Goal: Task Accomplishment & Management: Complete application form

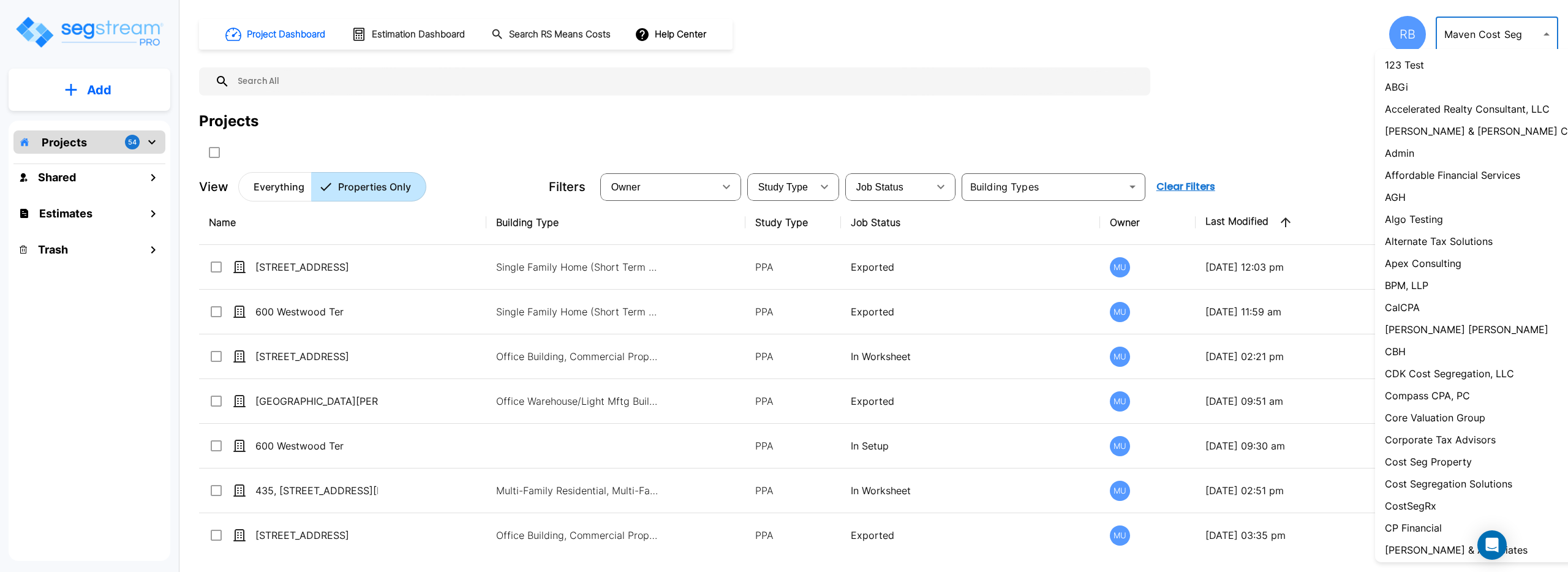
click at [1501, 25] on body "× Your report is being generated. Be patient! × We're working on your Modificat…" at bounding box center [784, 286] width 1568 height 572
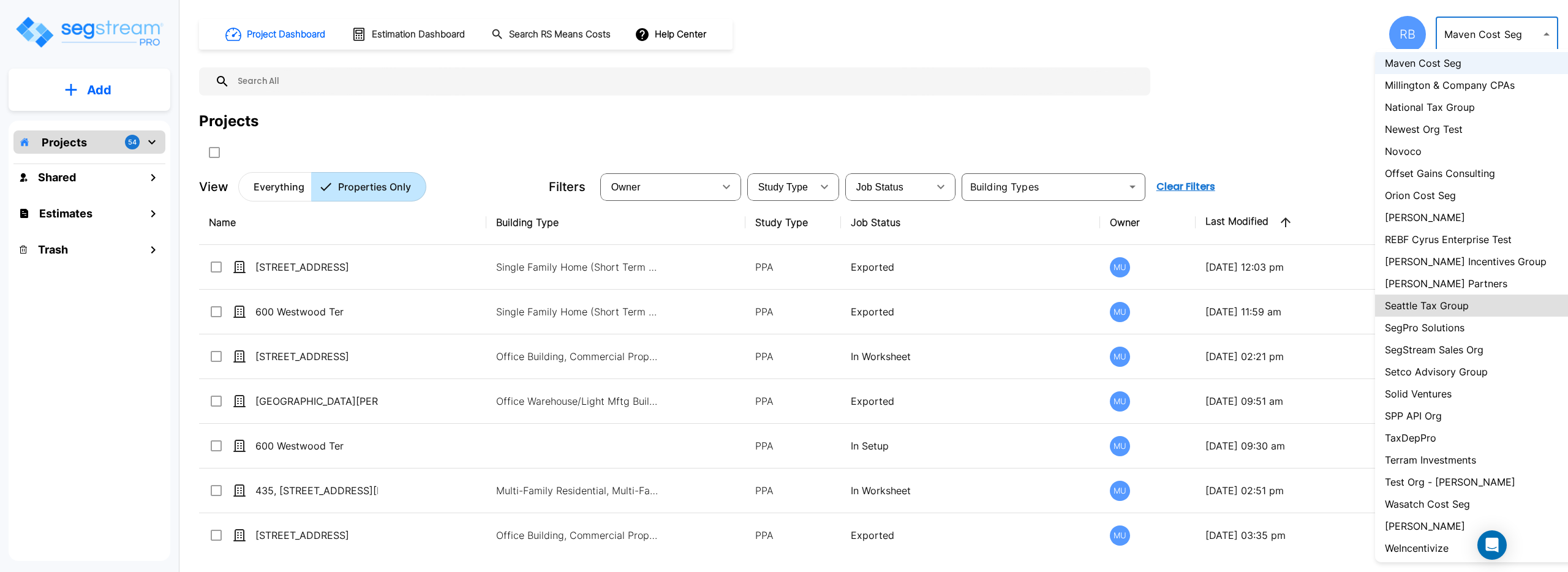
click at [1483, 352] on p "SegStream Sales Org" at bounding box center [1434, 349] width 99 height 15
type input "119"
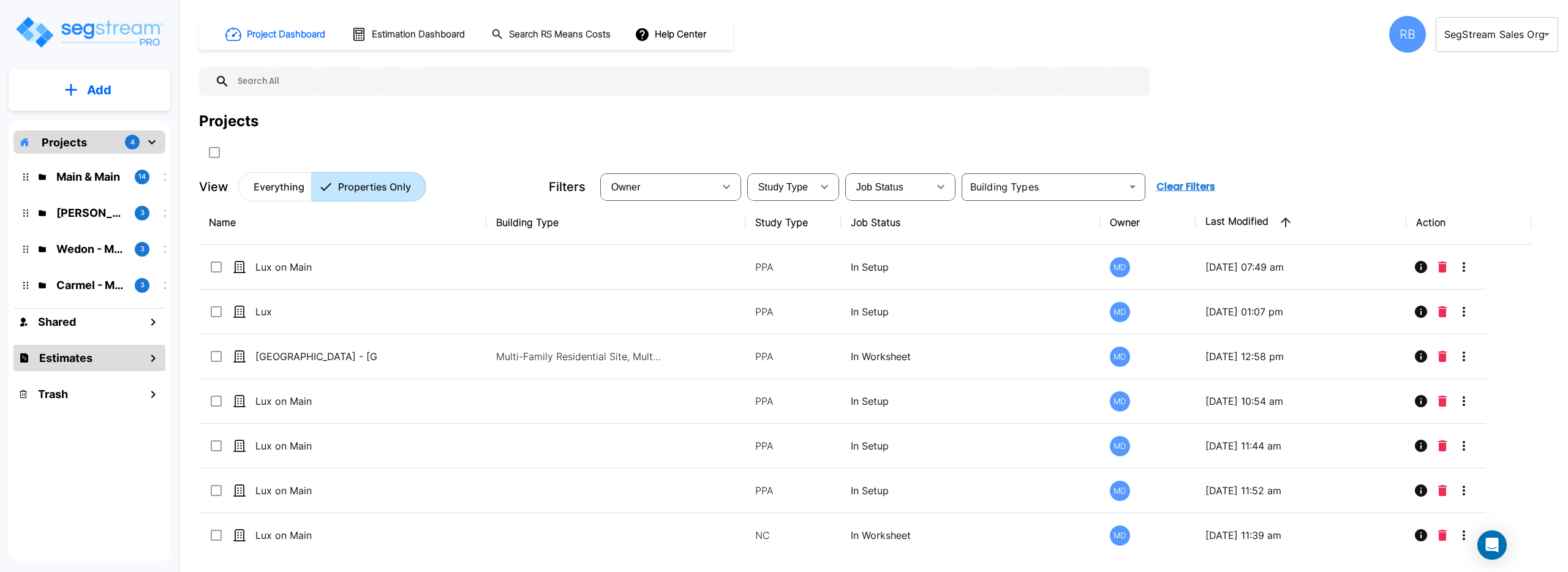
click at [85, 350] on h1 "Estimates" at bounding box center [65, 358] width 53 height 17
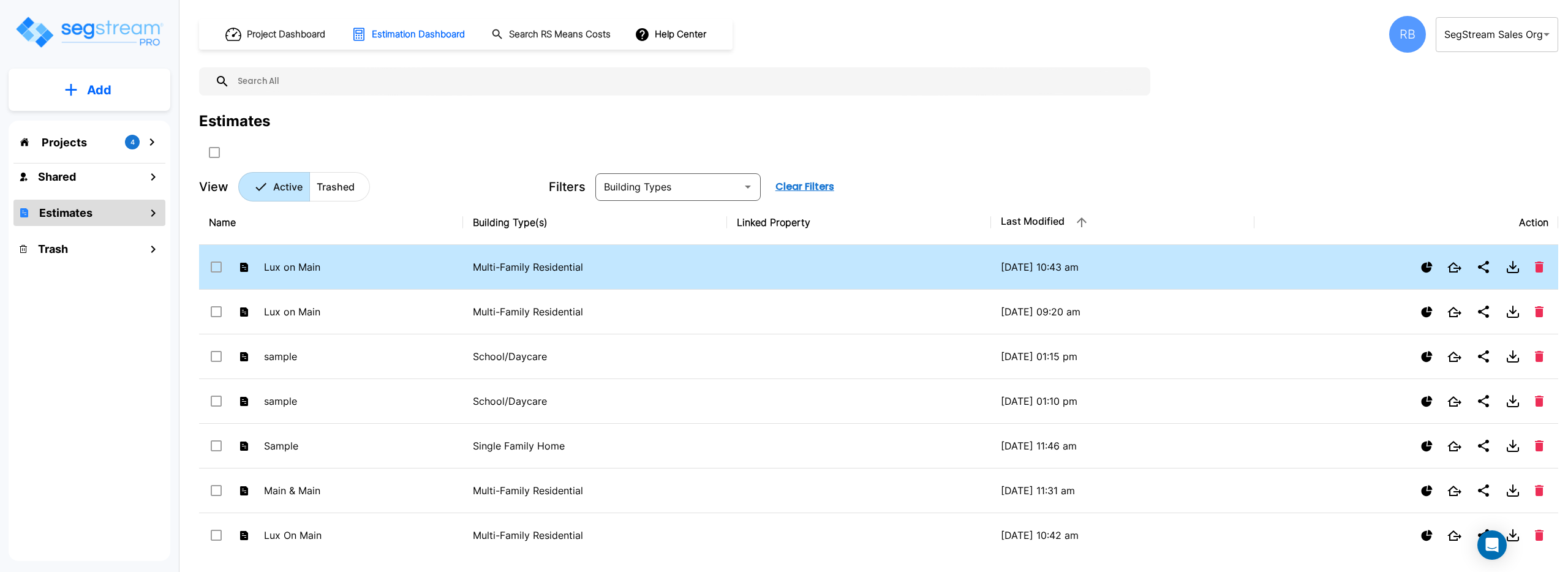
click at [487, 256] on td "Multi-Family Residential" at bounding box center [595, 268] width 264 height 45
checkbox input "false"
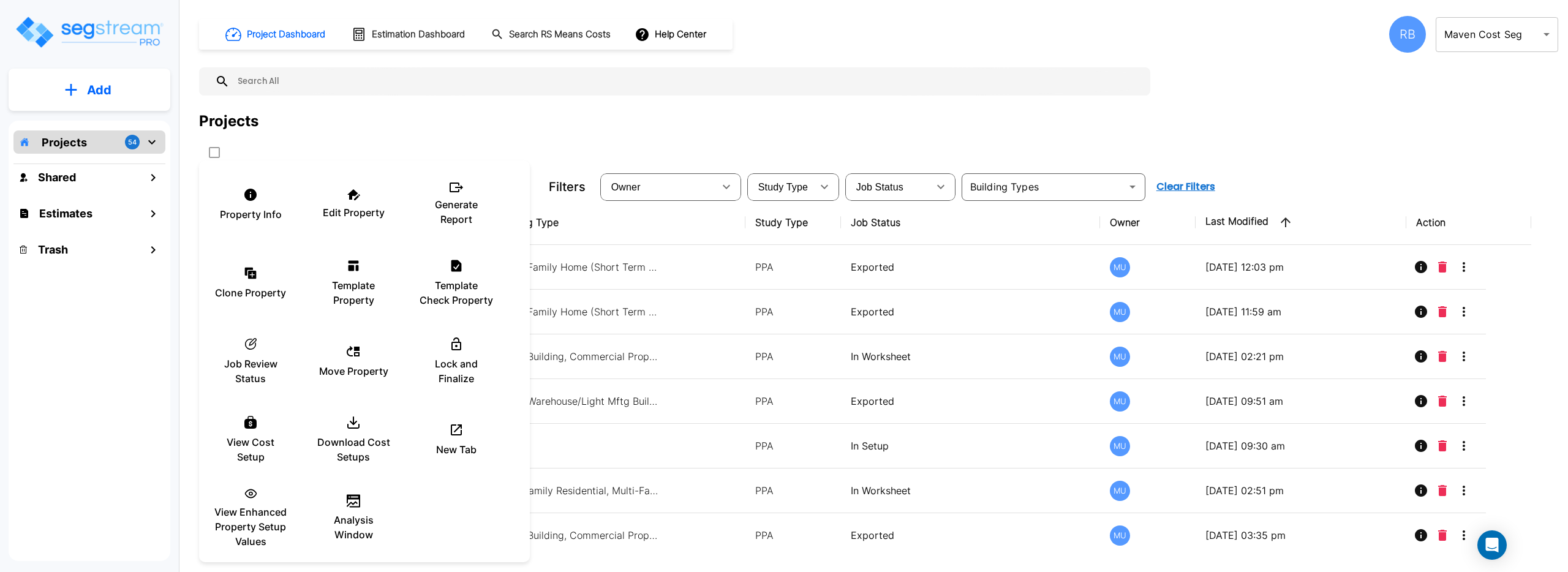
click at [512, 134] on div at bounding box center [784, 286] width 1568 height 572
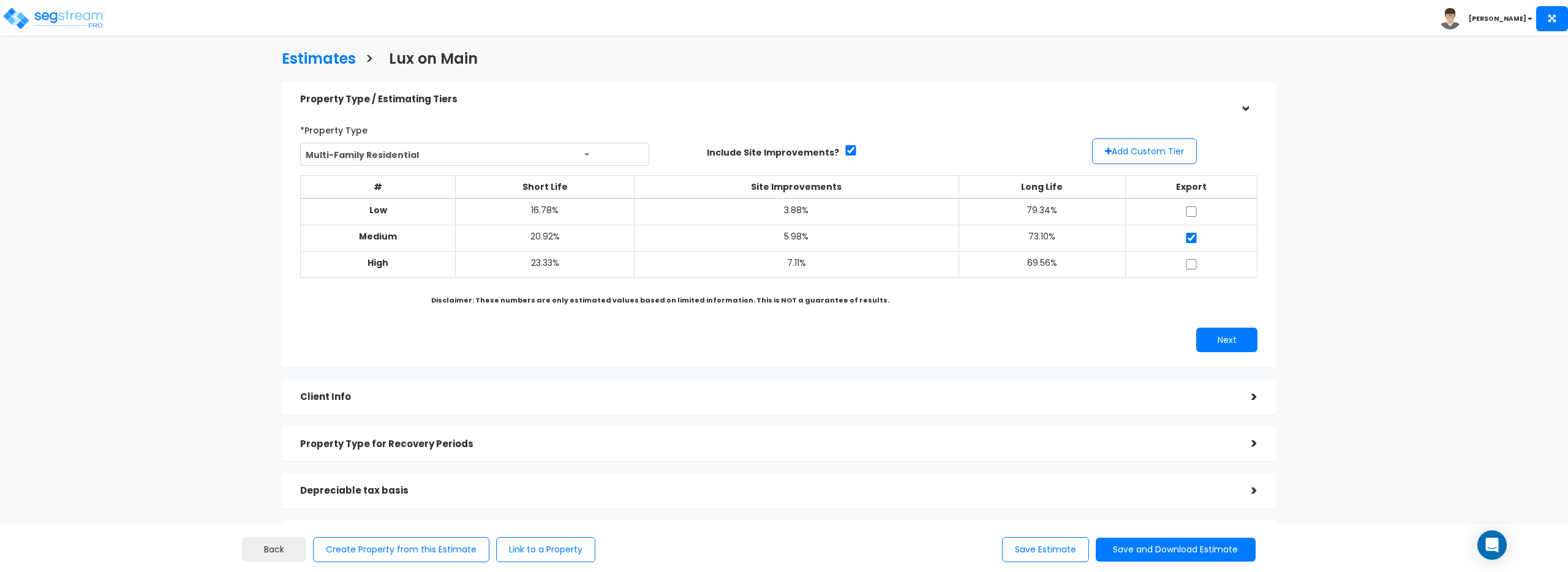
scroll to position [187, 0]
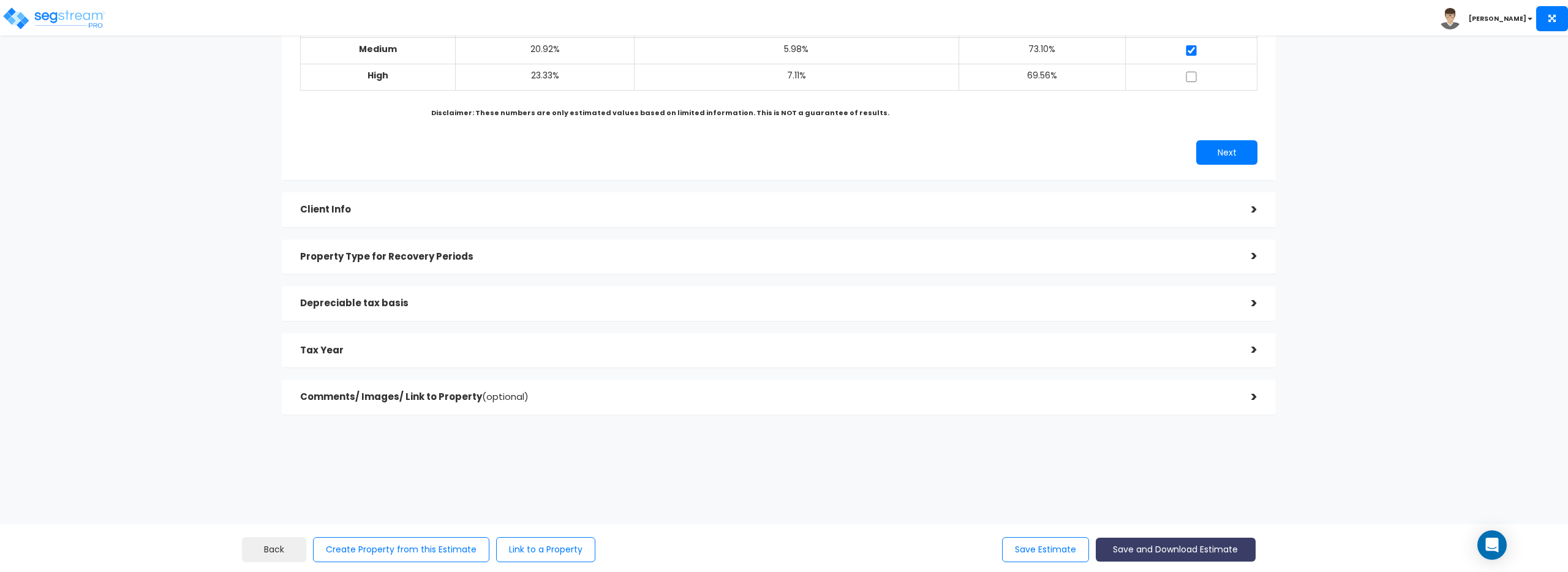
click at [1154, 543] on button "Save and Download Estimate" at bounding box center [1176, 550] width 160 height 24
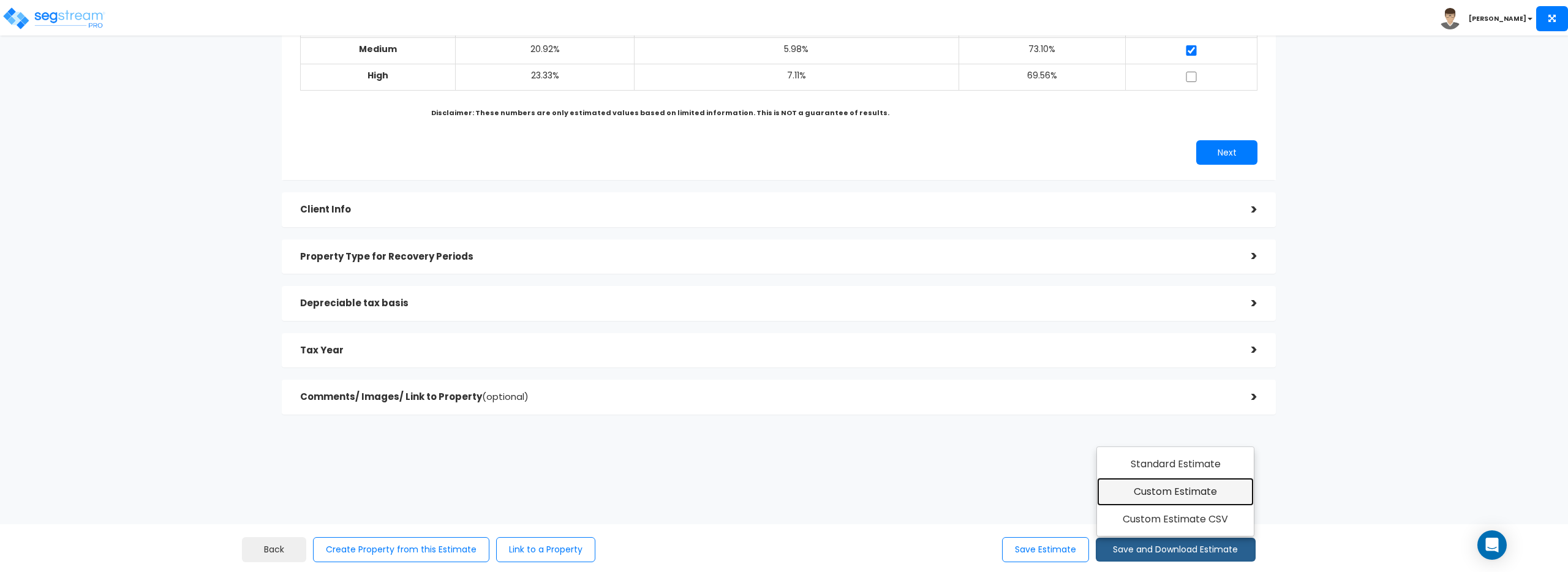
click at [1156, 490] on link "Custom Estimate" at bounding box center [1176, 492] width 157 height 28
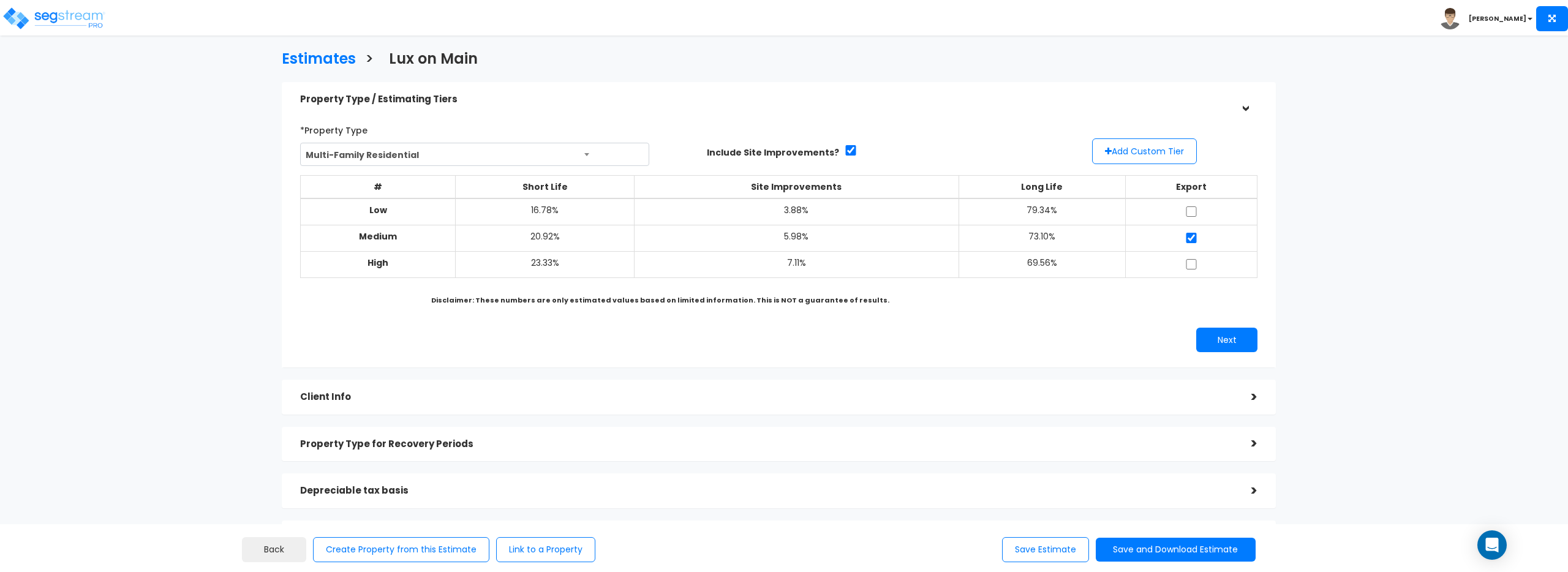
click at [673, 360] on div "*Property Type Multi-Family Residential Assisted/Senior Living Auto Repair Shop…" at bounding box center [779, 236] width 994 height 263
click at [667, 385] on div "Client Info >" at bounding box center [779, 397] width 994 height 35
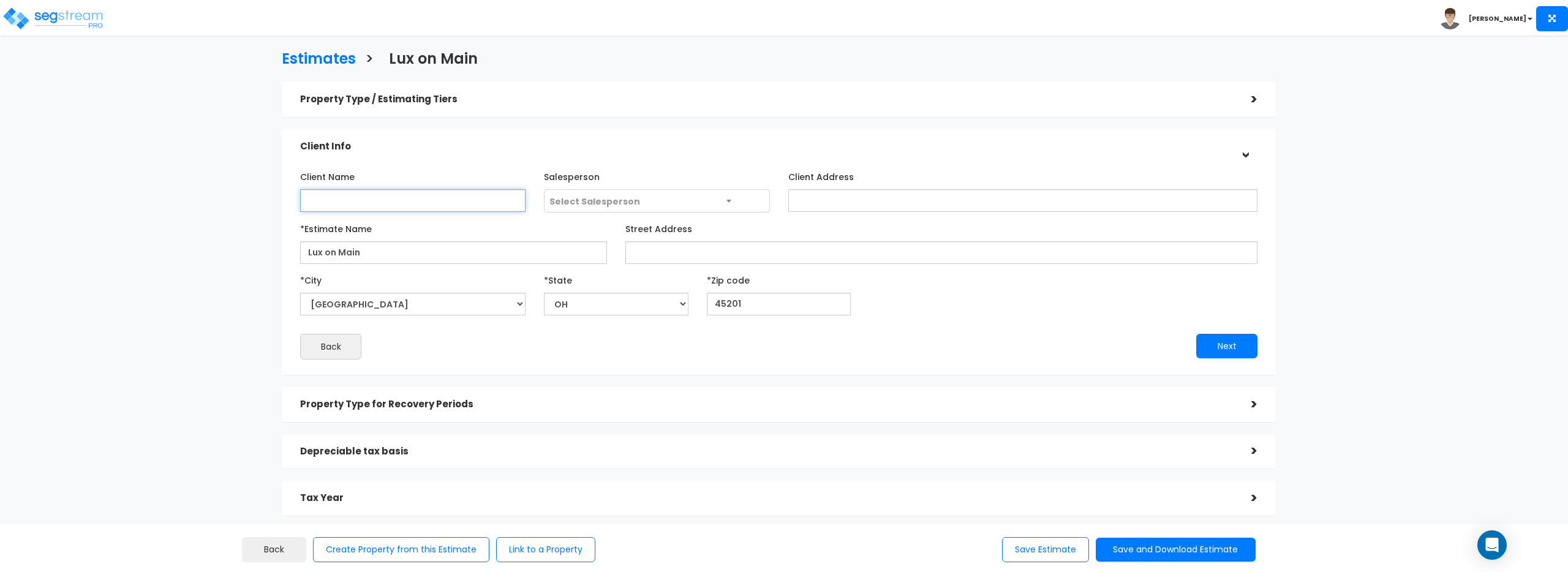
click at [406, 198] on input "Client Name" at bounding box center [413, 200] width 225 height 22
type input "[PERSON_NAME]"
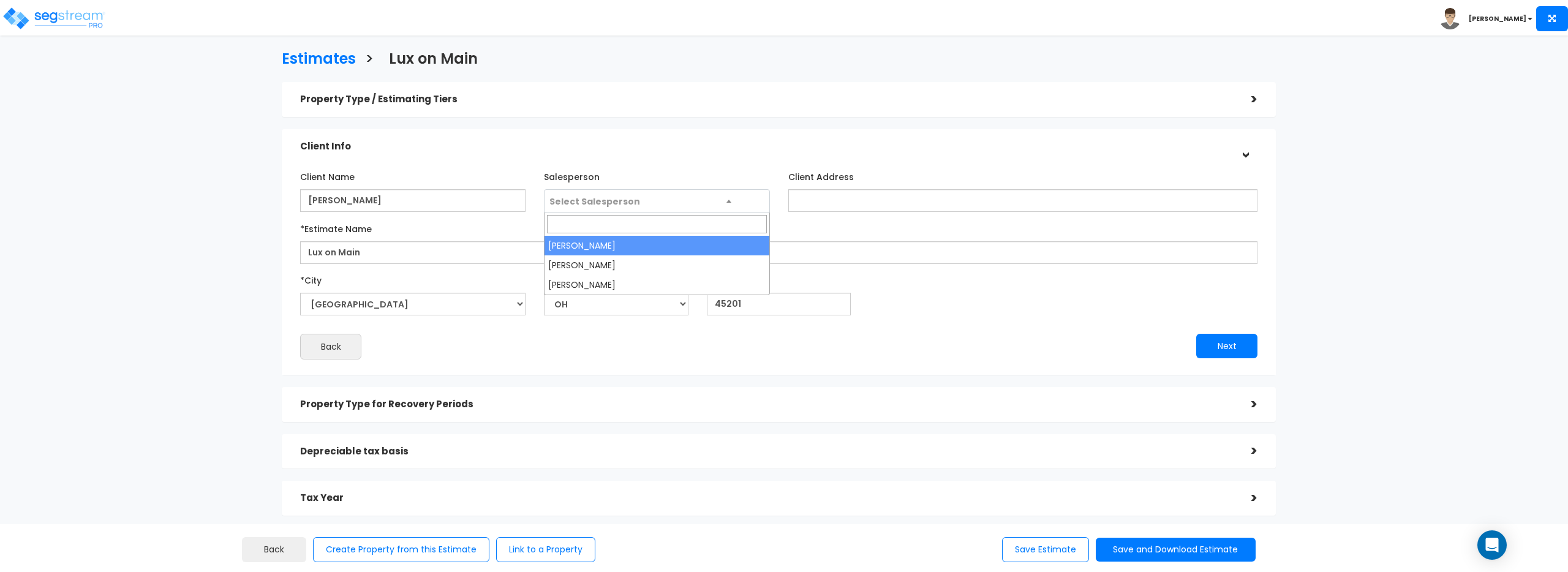
click at [718, 196] on span "Select Salesperson" at bounding box center [656, 202] width 224 height 23
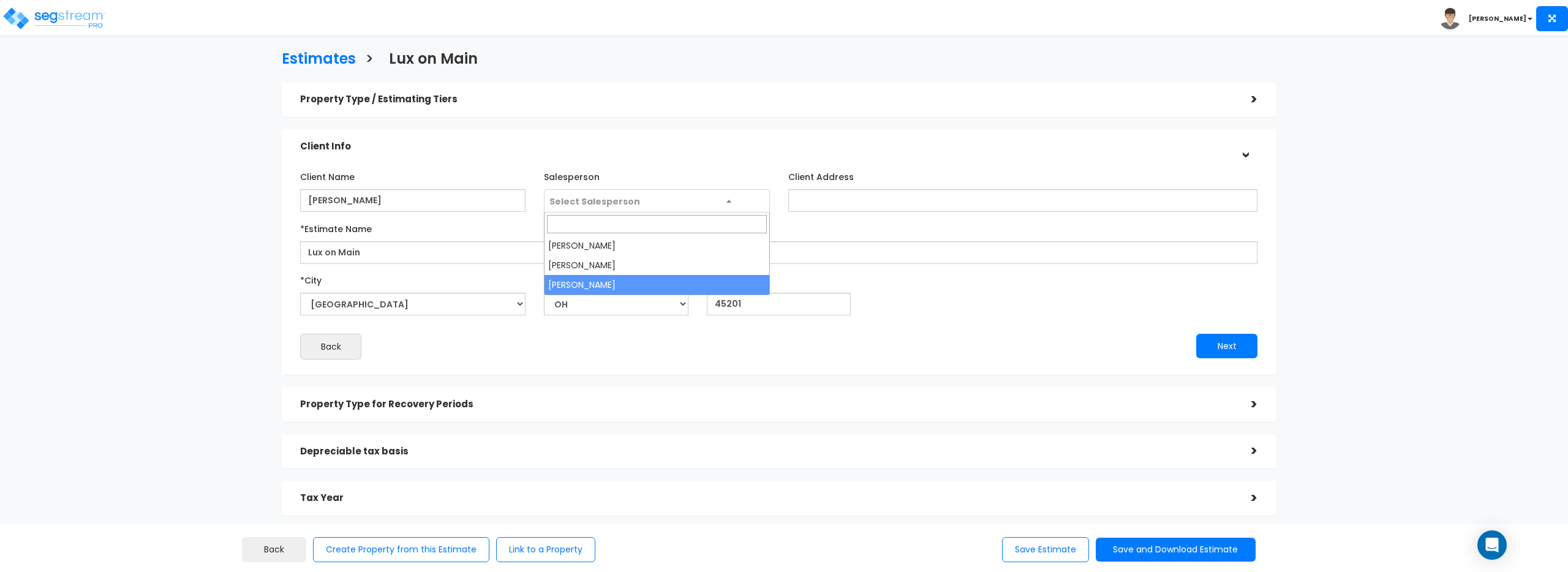
select select "186"
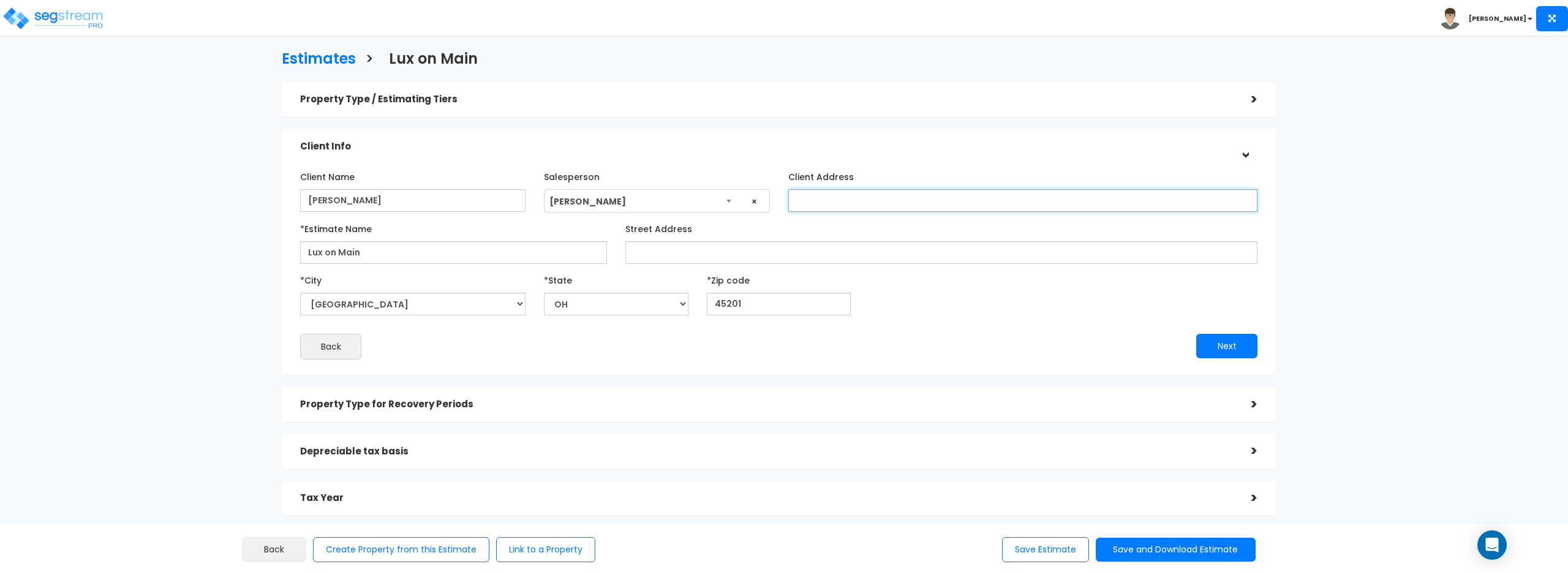
click at [796, 199] on input "Client Address" at bounding box center [1023, 200] width 469 height 22
type input "2"
type input "[STREET_ADDRESS]"
click at [735, 243] on input "Street Address" at bounding box center [941, 252] width 632 height 22
paste input "[STREET_ADDRESS]"
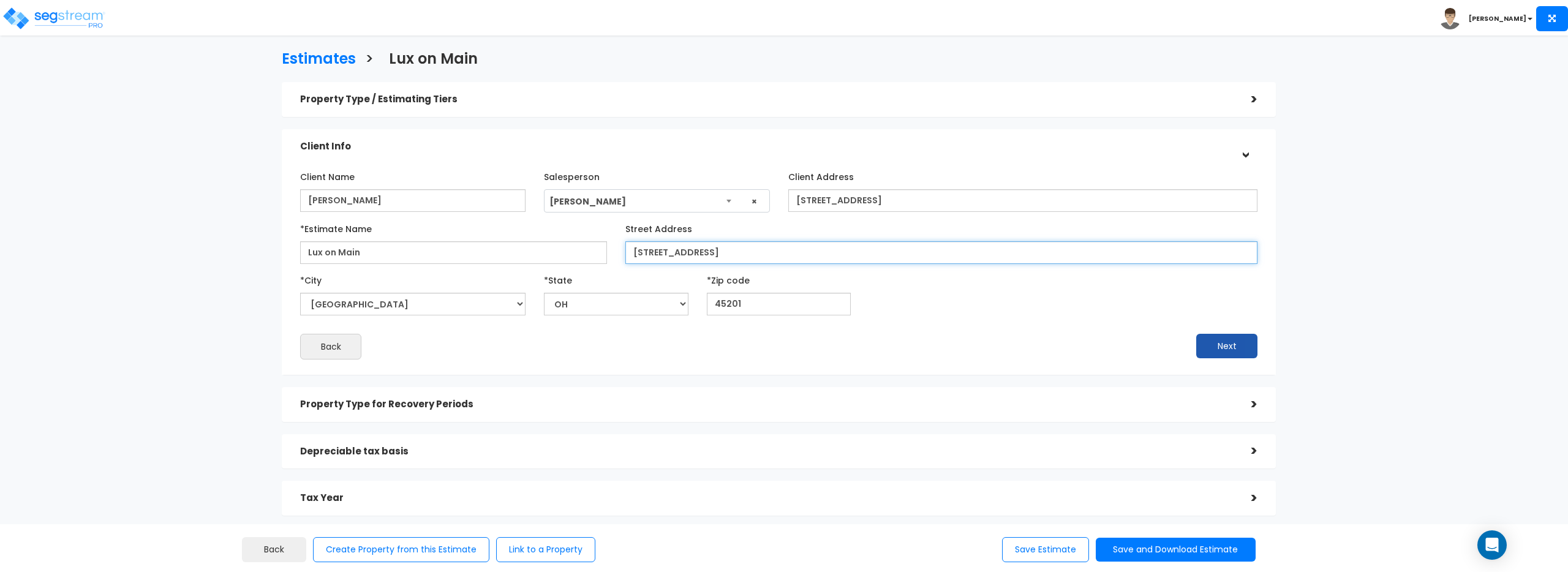
type input "[STREET_ADDRESS]"
click at [1225, 343] on button "Next" at bounding box center [1226, 346] width 61 height 24
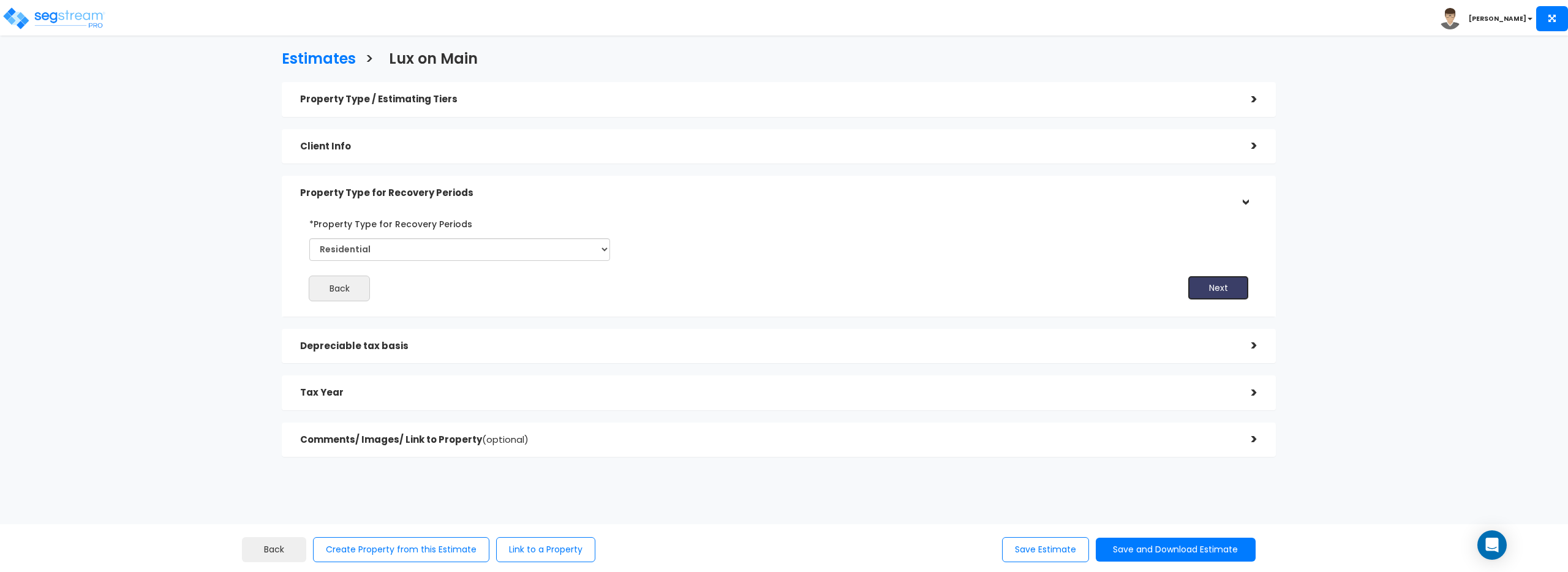
click at [1231, 279] on button "Next" at bounding box center [1218, 288] width 61 height 24
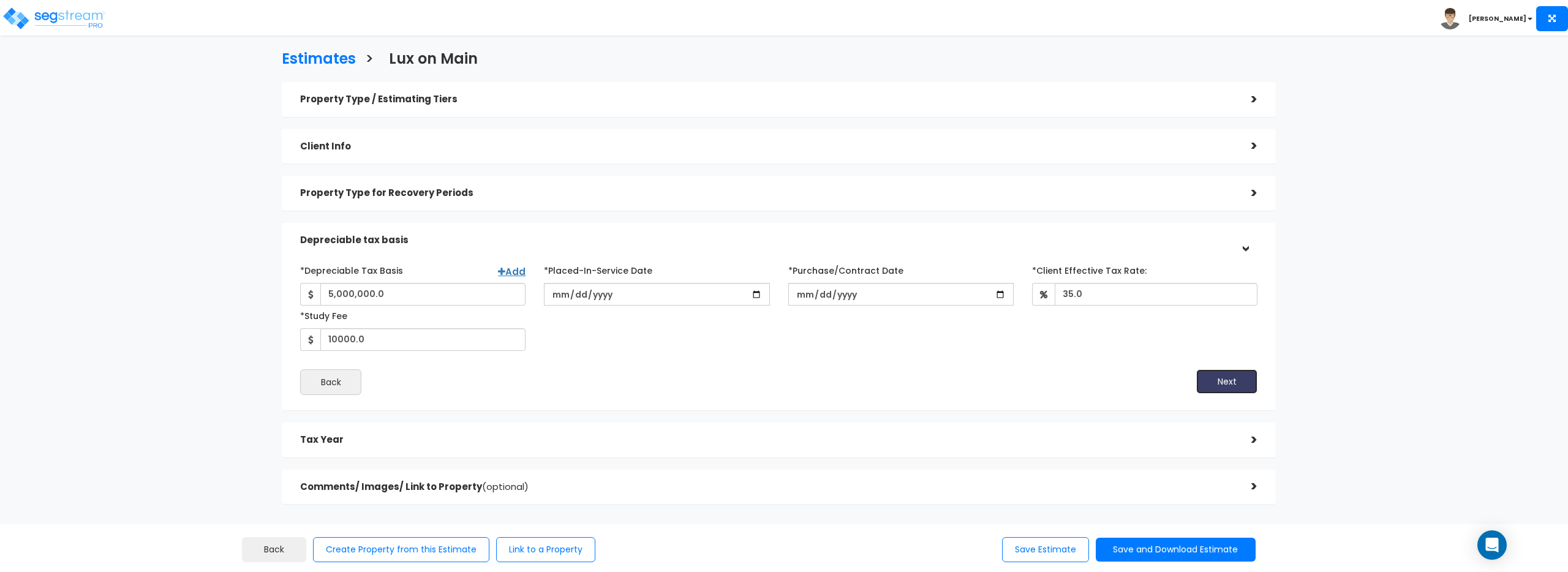
click at [1223, 381] on button "Next" at bounding box center [1226, 381] width 61 height 24
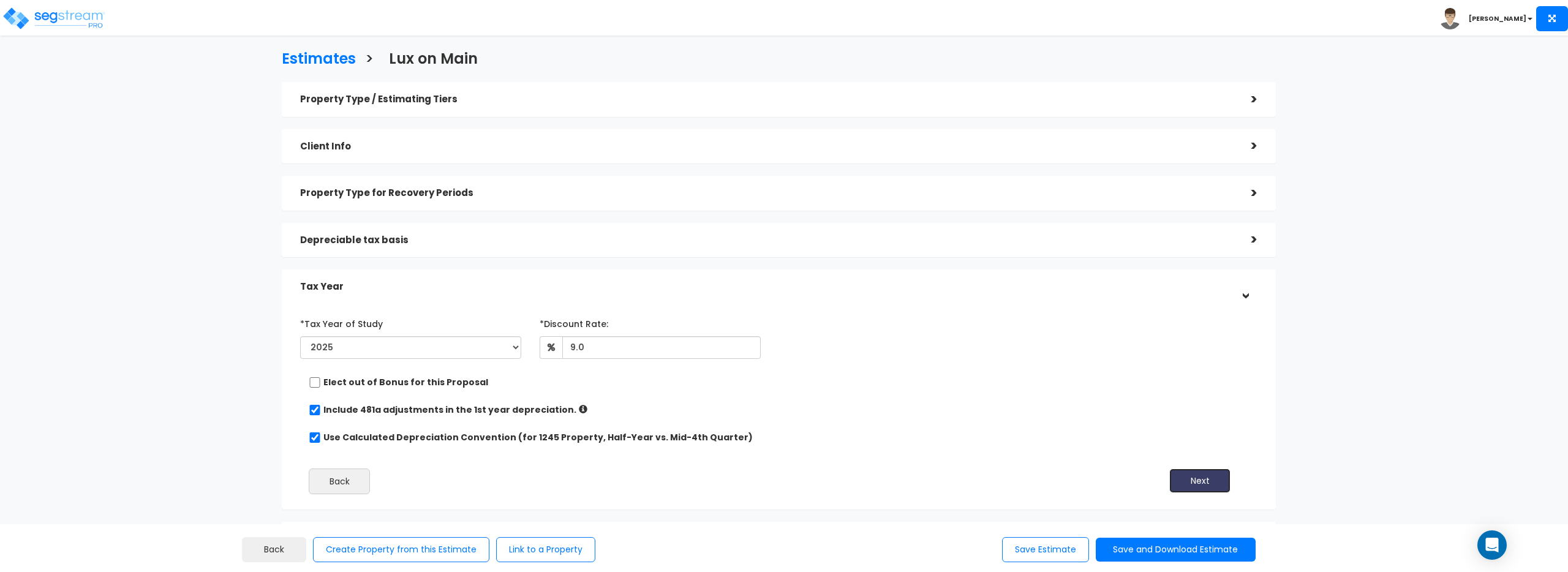
click at [1208, 477] on button "Next" at bounding box center [1199, 481] width 61 height 24
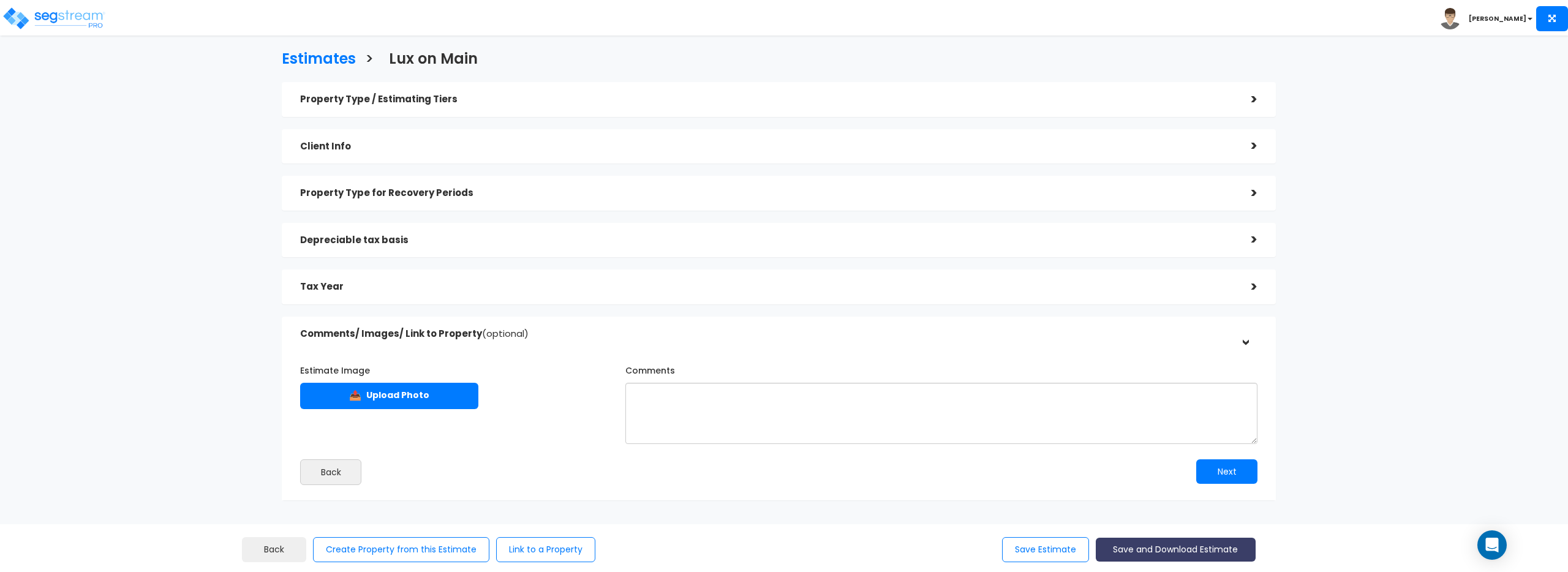
click at [1206, 542] on button "Save and Download Estimate" at bounding box center [1176, 550] width 160 height 24
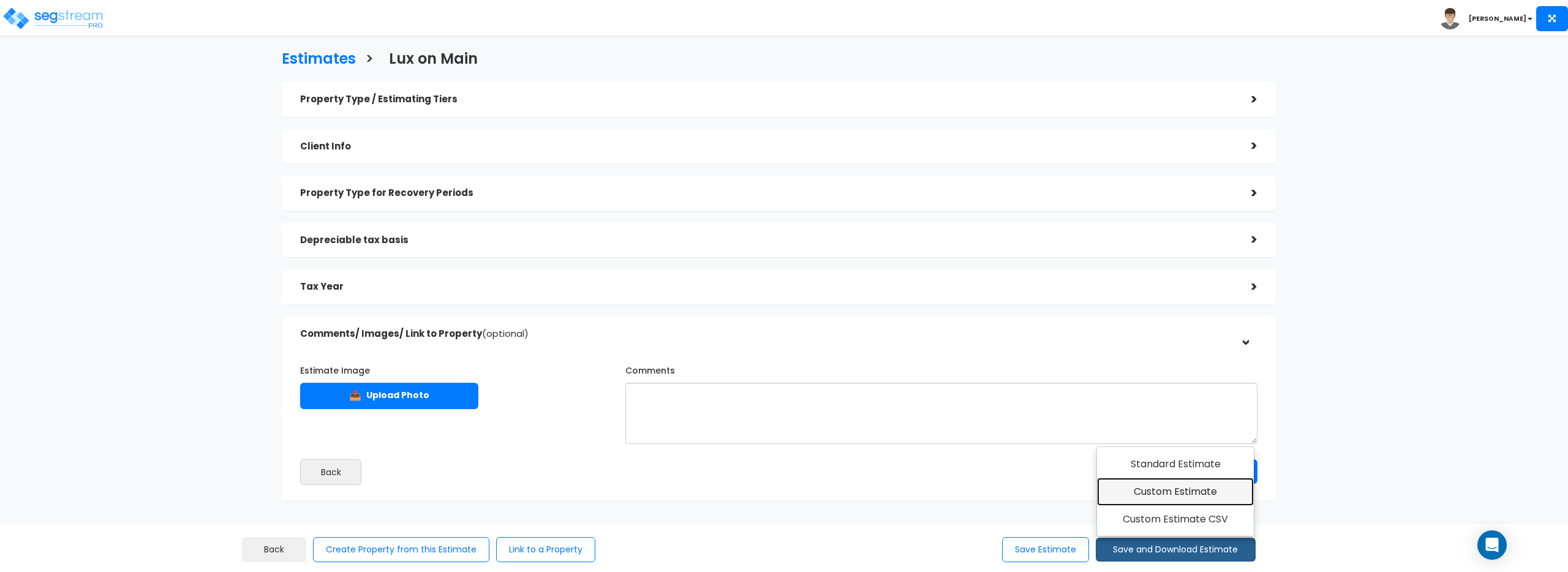
click at [1197, 498] on link "Custom Estimate" at bounding box center [1176, 492] width 157 height 28
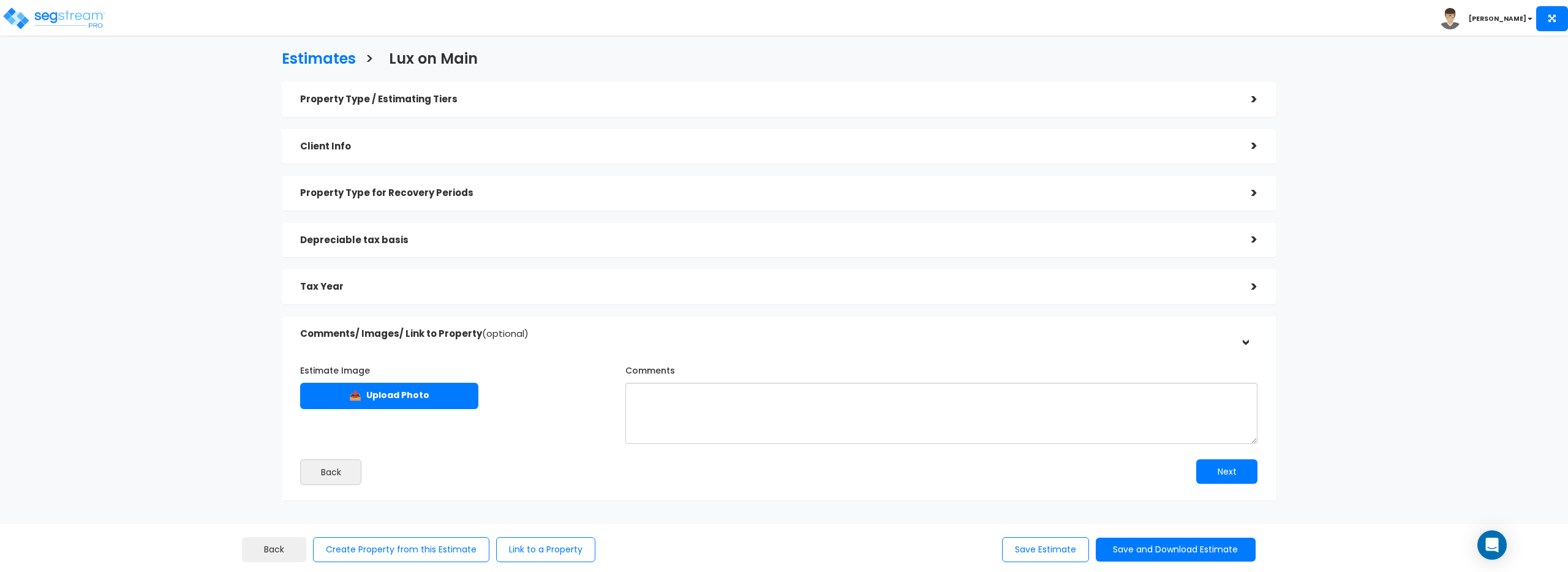
click at [700, 155] on div "Client Info" at bounding box center [767, 146] width 933 height 22
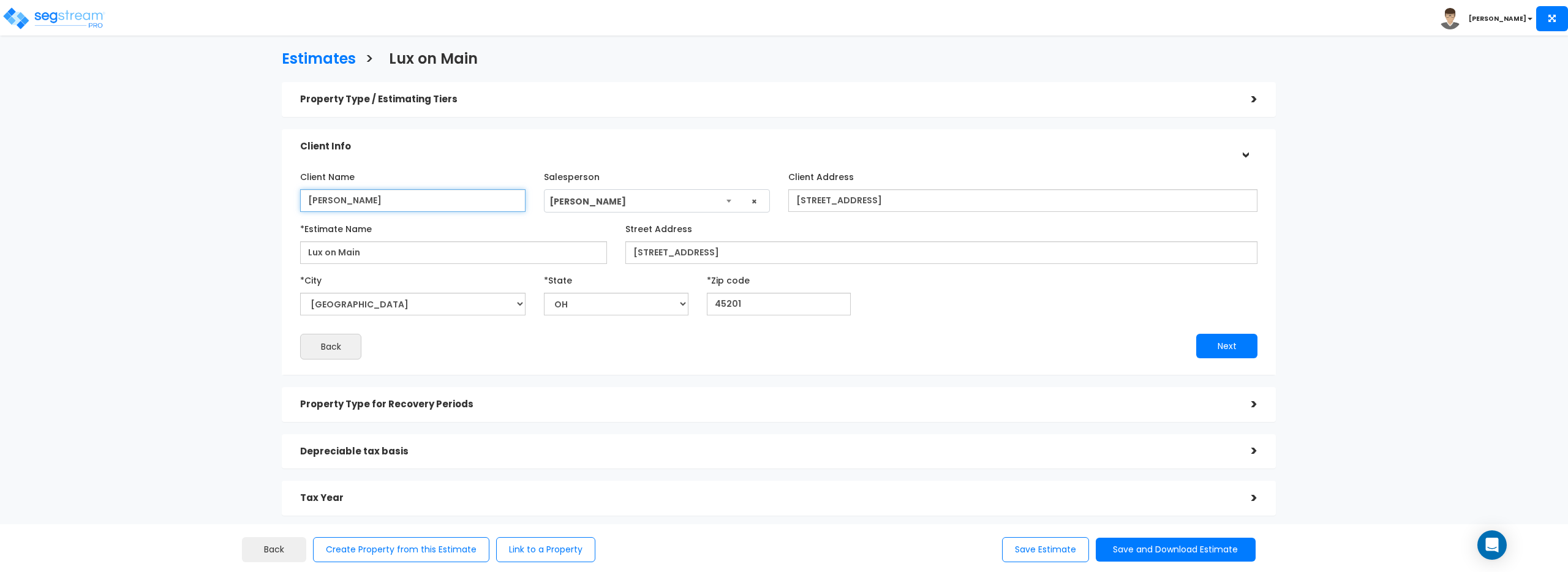
drag, startPoint x: 380, startPoint y: 200, endPoint x: 207, endPoint y: 202, distance: 173.0
click at [207, 202] on div "Estimates > Lux on Main Property Type / Estimating Tiers > *Property Type Multi…" at bounding box center [778, 309] width 1291 height 821
type input "[PERSON_NAME], LLC"
click at [1216, 351] on button "Next" at bounding box center [1226, 346] width 61 height 24
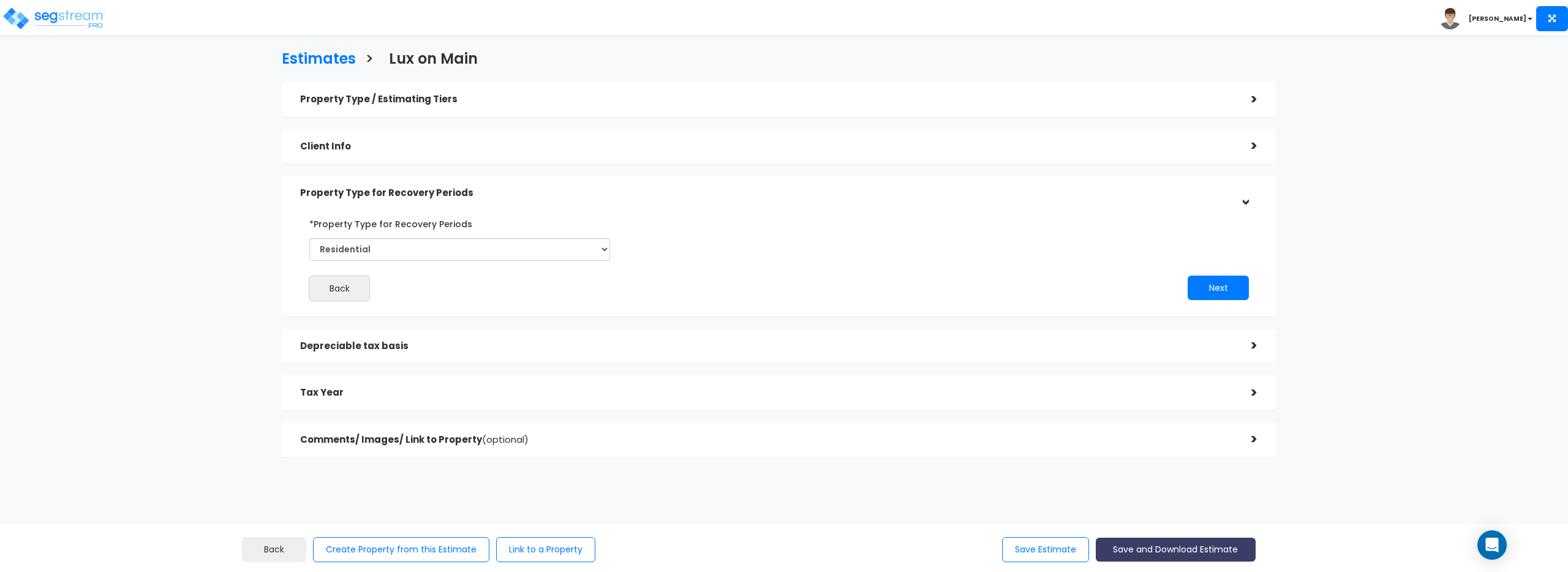
click at [1162, 544] on button "Save and Download Estimate" at bounding box center [1176, 550] width 160 height 24
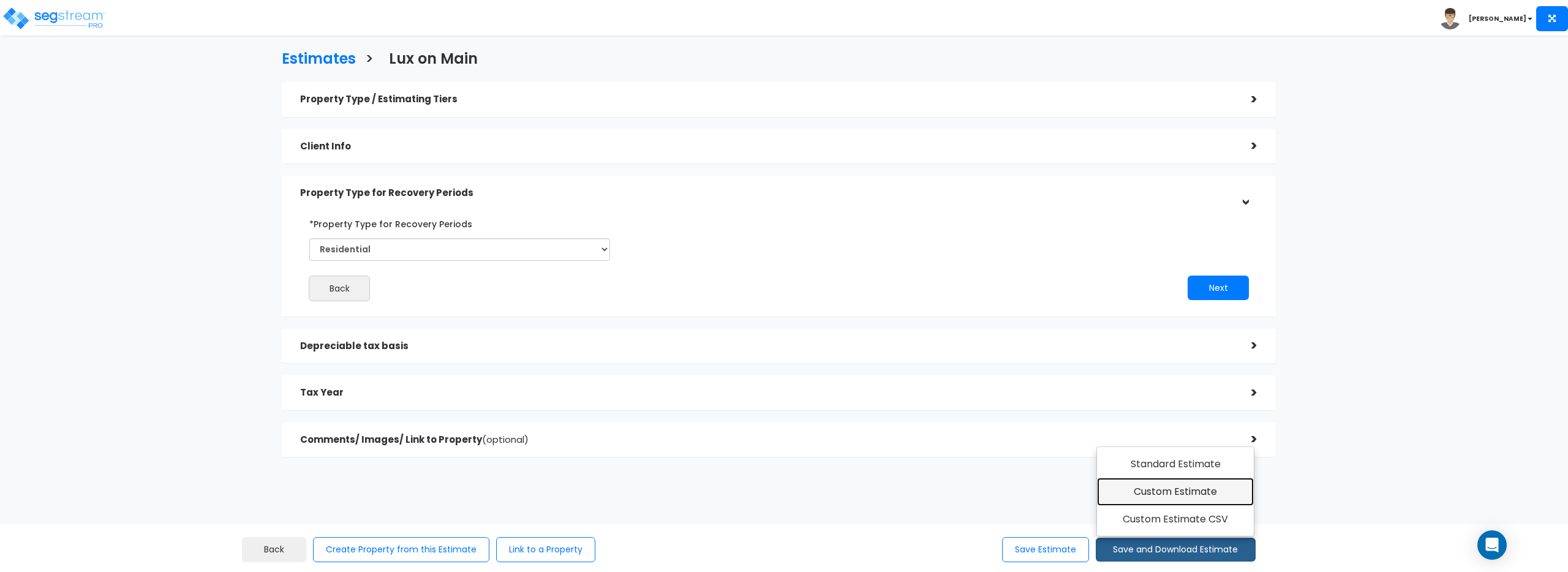
click at [1173, 497] on link "Custom Estimate" at bounding box center [1176, 492] width 157 height 28
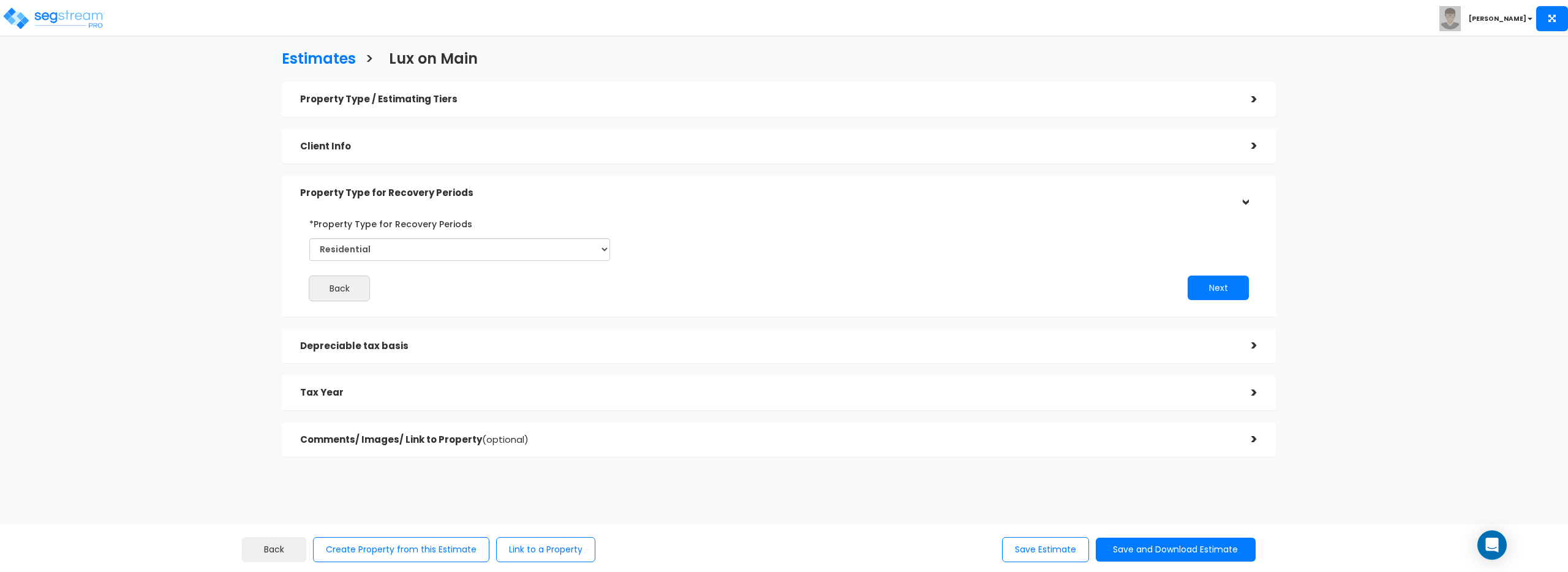
click at [1382, 10] on div "Toggle navigation [PERSON_NAME]" at bounding box center [784, 17] width 1568 height 35
click at [604, 345] on h5 "Depreciable tax basis" at bounding box center [767, 346] width 933 height 10
click at [604, 345] on div "Depreciable tax basis > *Depreciable Tax Basis Add 5,000,000.0 [DATE] 35.0 Back" at bounding box center [779, 346] width 994 height 35
